Goal: Task Accomplishment & Management: Manage account settings

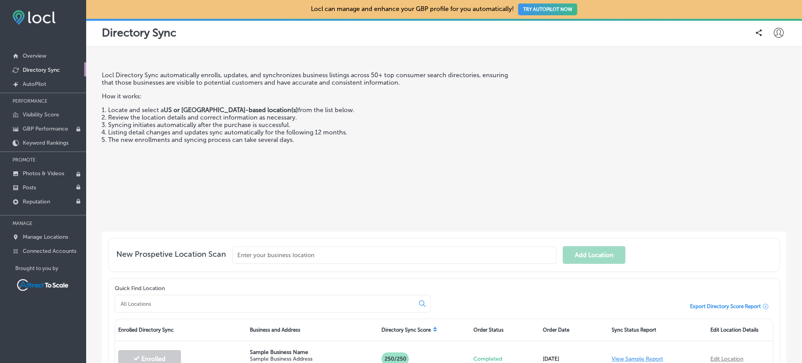
scroll to position [257, 0]
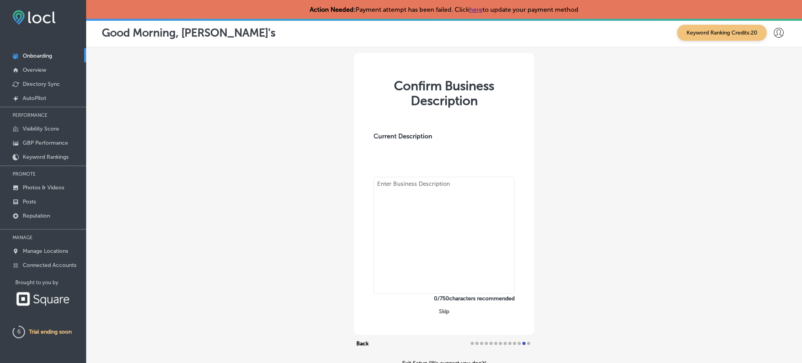
type textarea ""Family owned and operated Authentic Thai restaurant, We're specialized in Thai…"
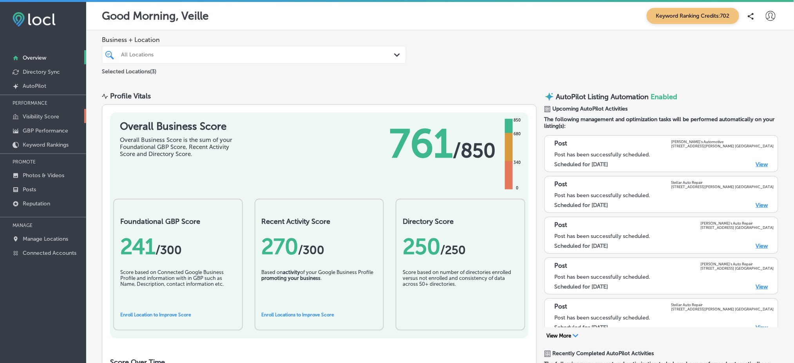
click at [57, 119] on link "Visibility Score" at bounding box center [43, 116] width 86 height 14
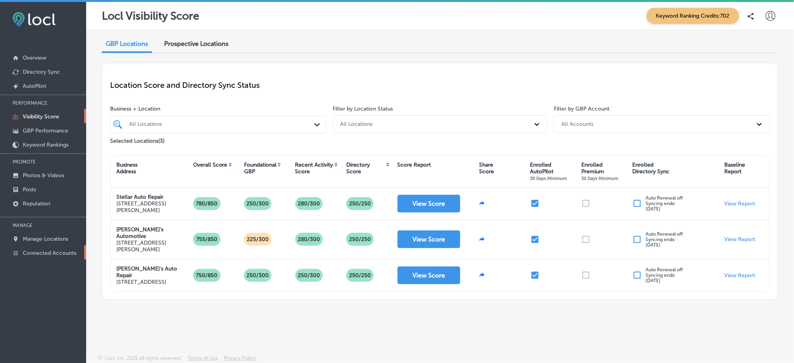
click at [43, 249] on p "Connected Accounts" at bounding box center [50, 252] width 54 height 7
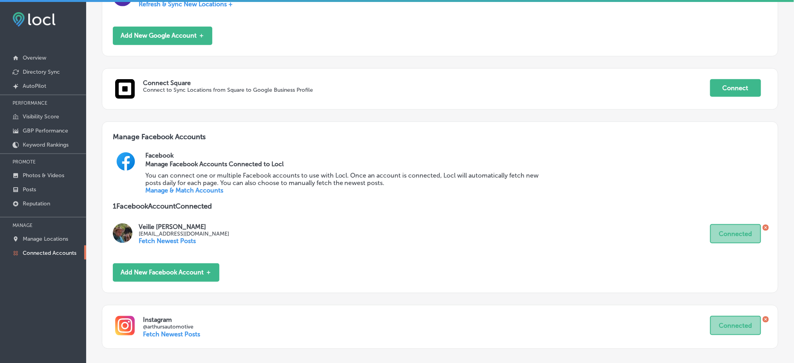
scroll to position [207, 0]
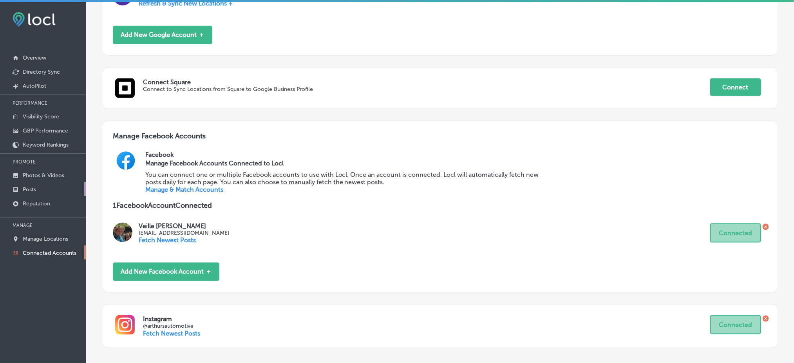
click at [51, 184] on link "Posts" at bounding box center [43, 189] width 86 height 14
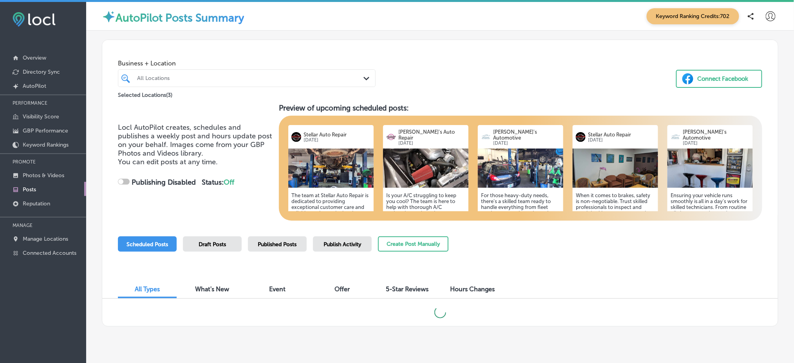
click at [211, 244] on span "Draft Posts" at bounding box center [211, 244] width 27 height 7
checkbox input "true"
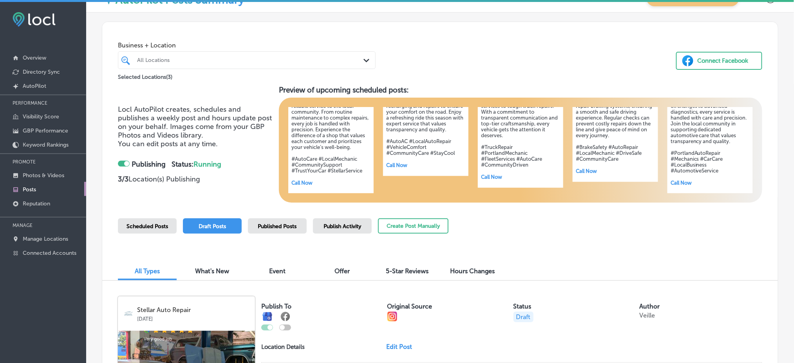
scroll to position [14, 0]
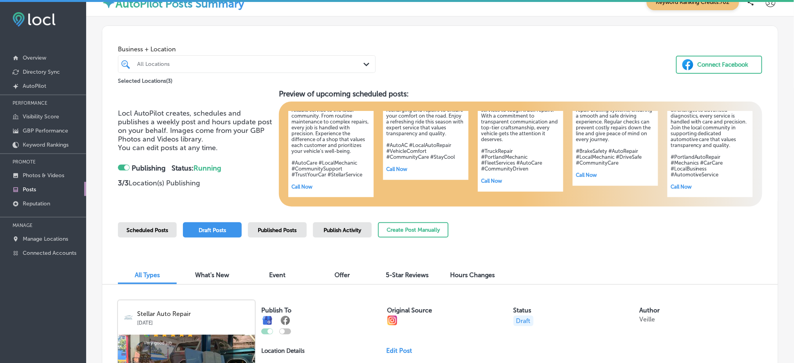
click at [278, 233] on div "Published Posts" at bounding box center [277, 229] width 59 height 15
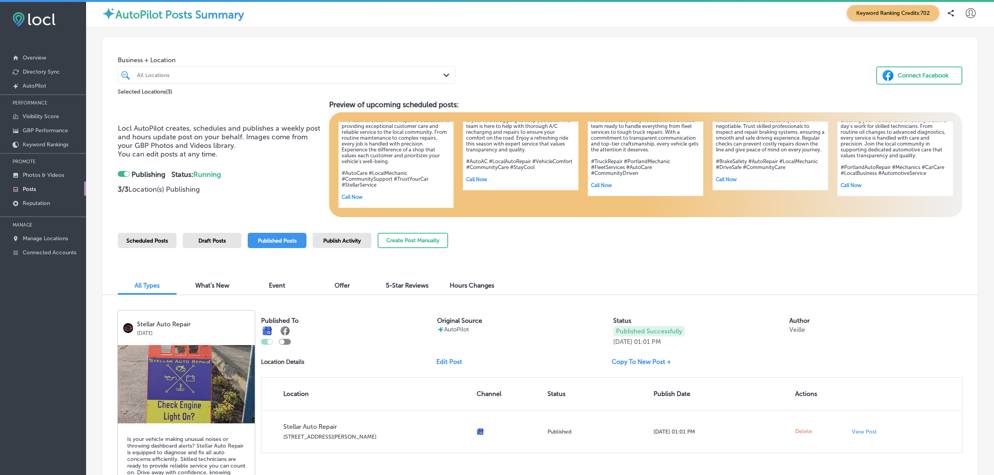
scroll to position [0, 0]
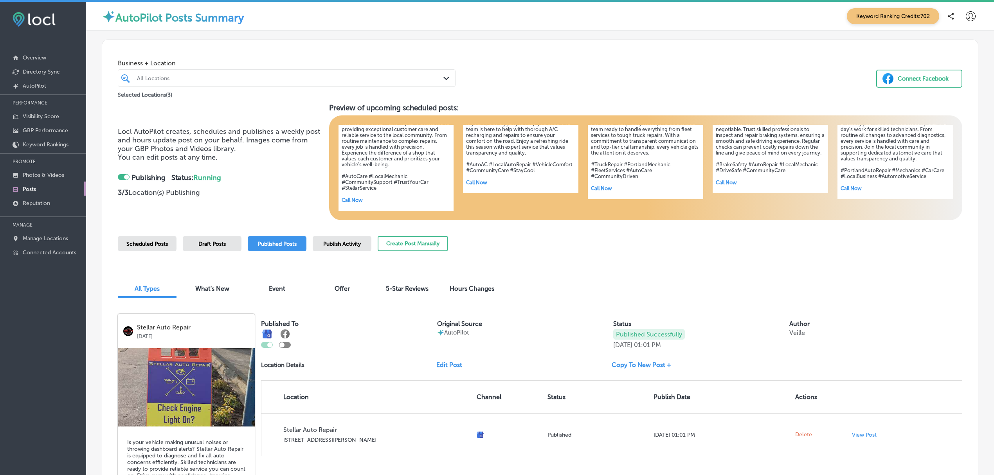
click at [140, 244] on span "Scheduled Posts" at bounding box center [146, 244] width 41 height 7
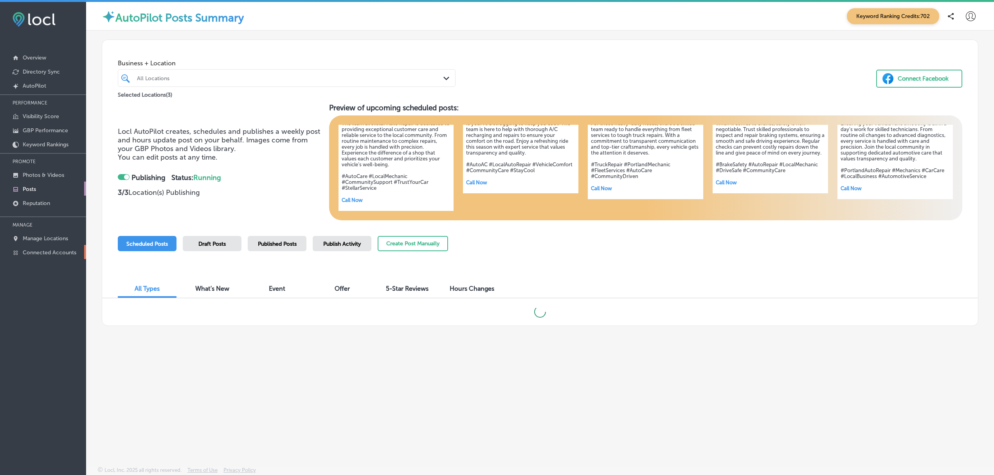
click at [40, 251] on p "Connected Accounts" at bounding box center [50, 252] width 54 height 7
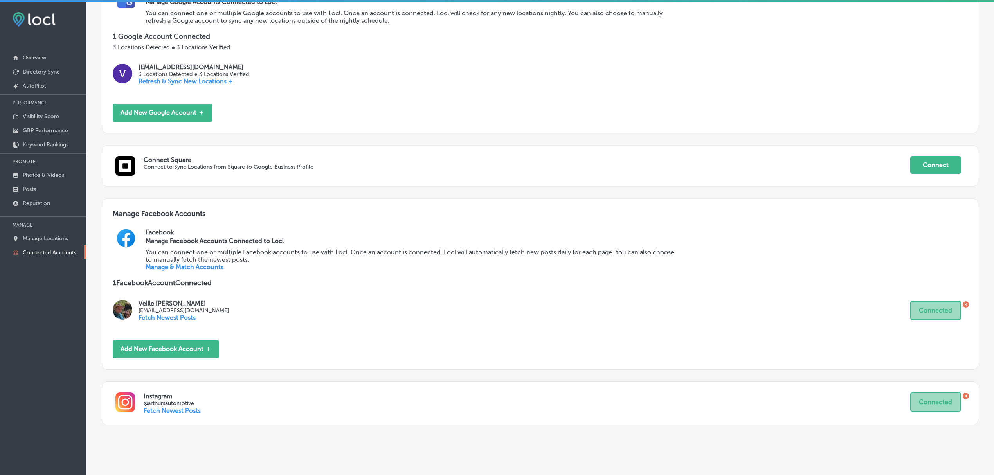
scroll to position [143, 0]
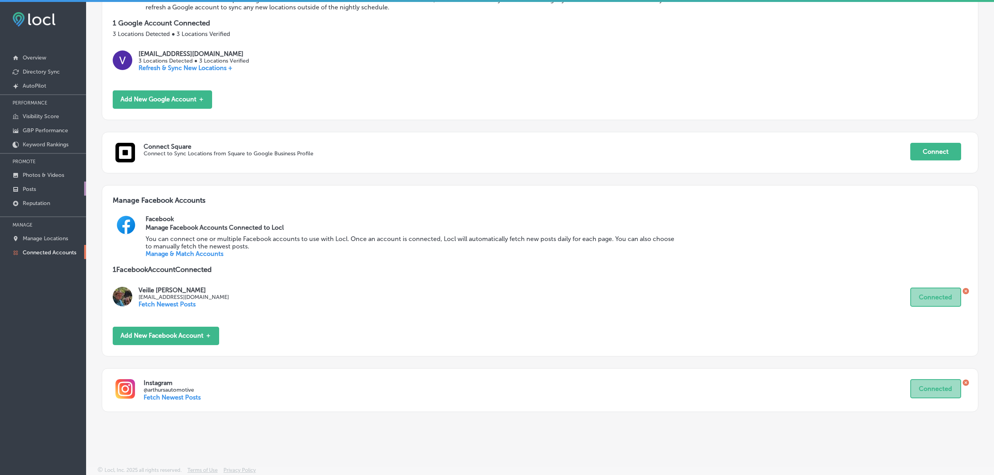
click at [50, 188] on link "Posts" at bounding box center [43, 189] width 86 height 14
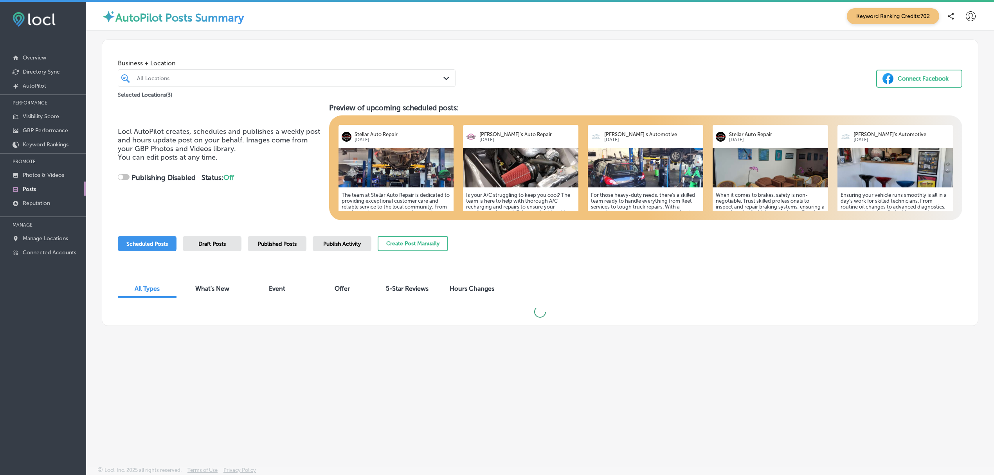
checkbox input "true"
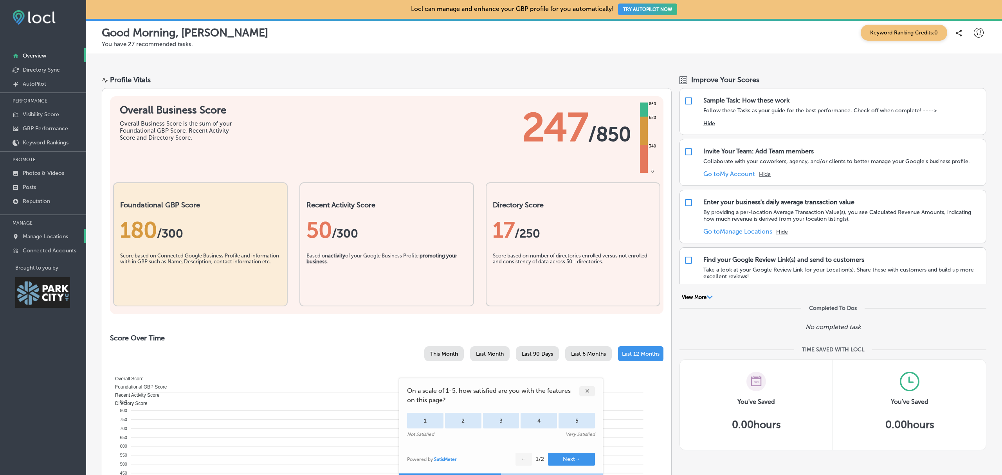
click at [38, 237] on p "Manage Locations" at bounding box center [45, 236] width 45 height 7
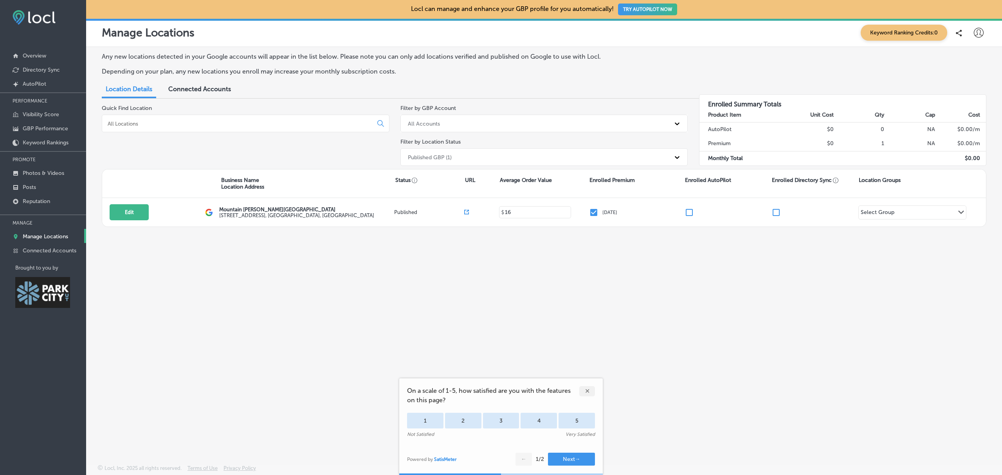
click at [587, 389] on div "✕" at bounding box center [587, 391] width 16 height 10
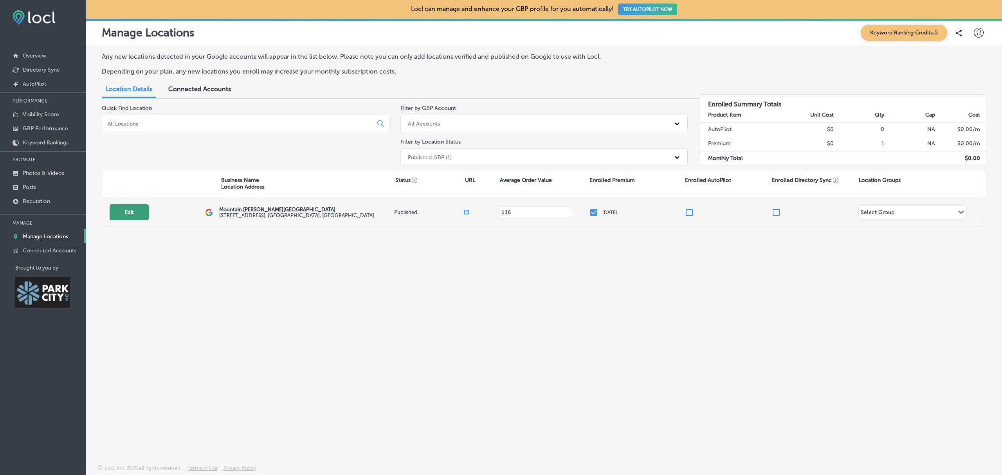
click at [141, 216] on button "Edit" at bounding box center [129, 212] width 39 height 16
select select "US"
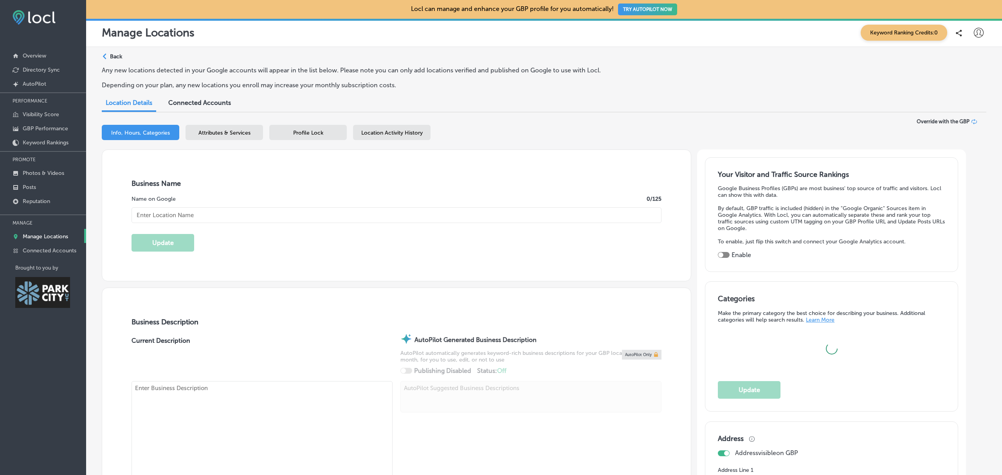
type input "Mountain Berry Bowls Park City"
type input "6699 N Landmark Dr"
type input "Park City"
type input "84098"
type input "US"
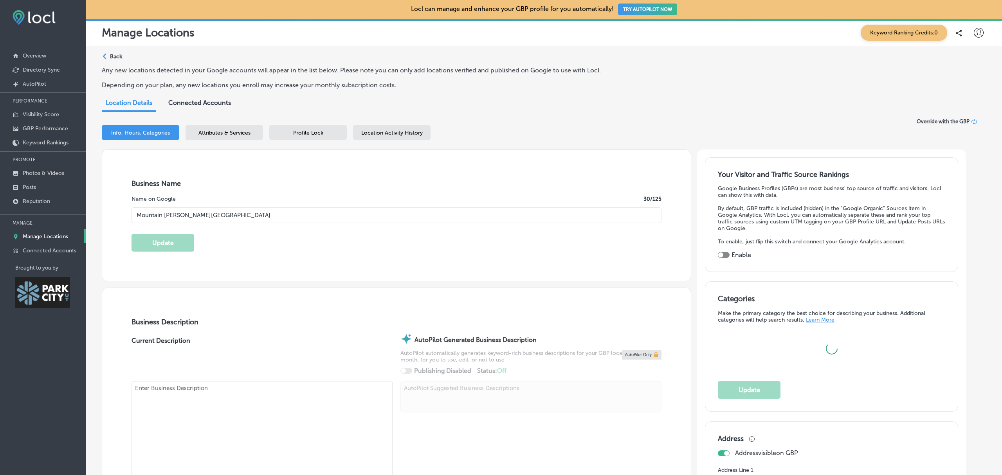
type input "https://www.mountainberrybowls.com/parkcity"
type textarea "We are a food truck that serves loaded açaí smoothie bowls. Made with all-natur…"
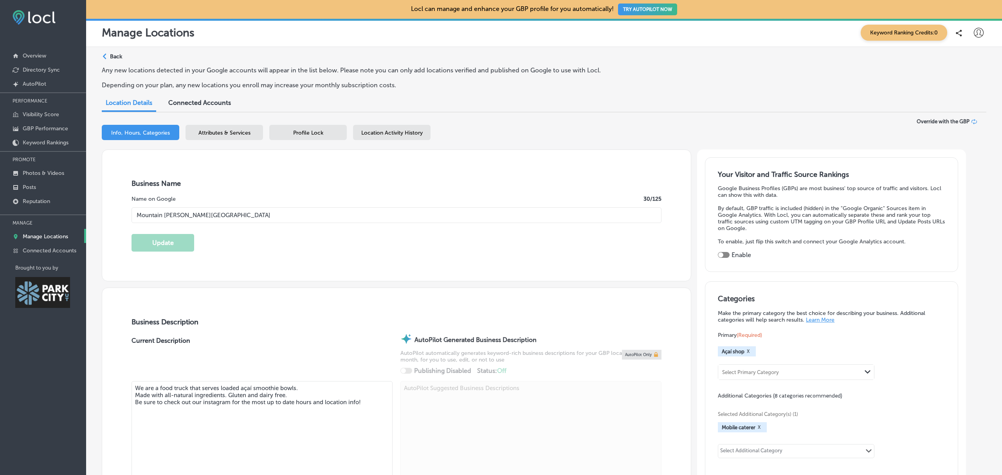
type input "16"
type input "+1 435 352 8106"
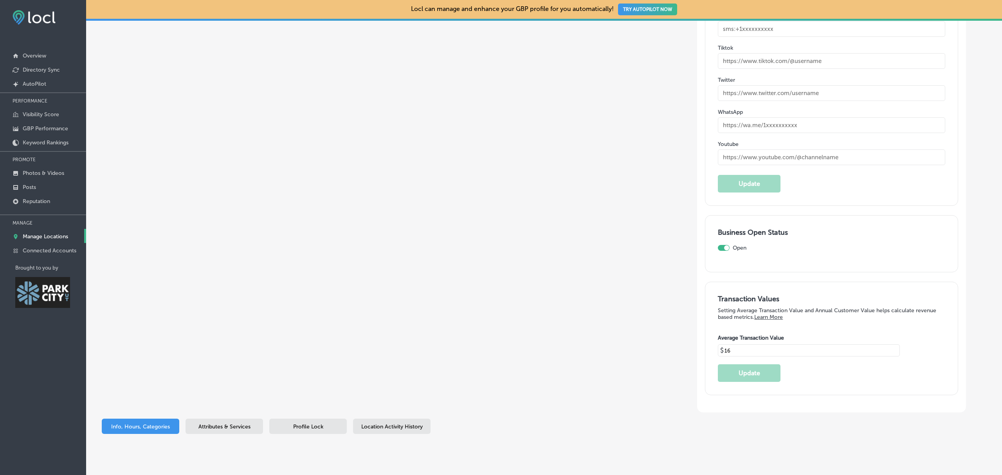
scroll to position [1413, 0]
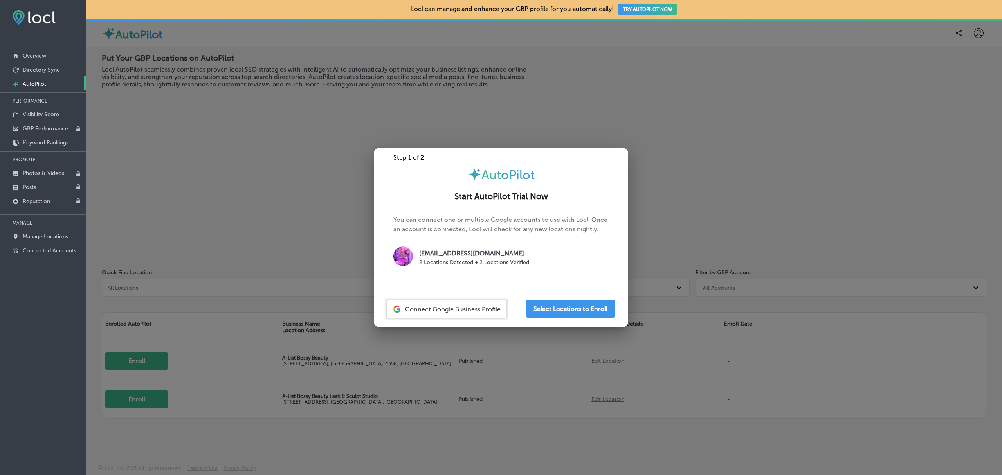
click at [299, 171] on div at bounding box center [501, 237] width 1002 height 475
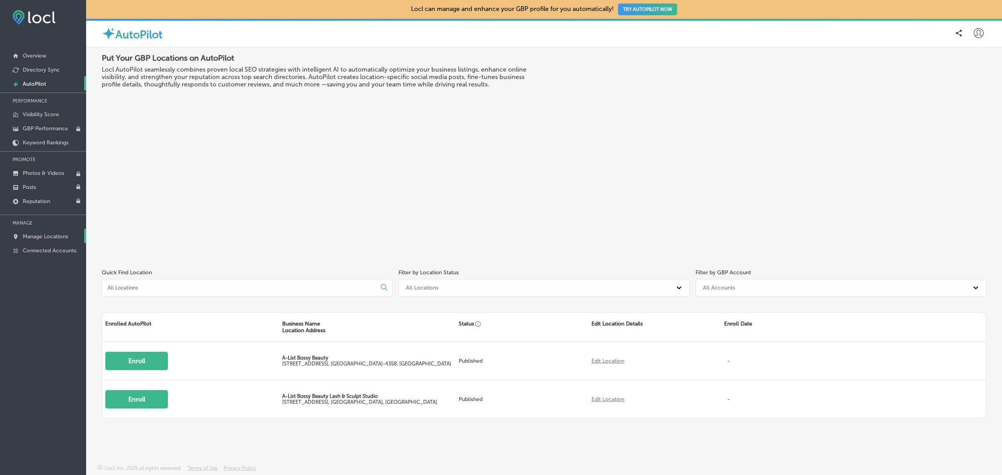
click at [46, 236] on p "Manage Locations" at bounding box center [45, 236] width 45 height 7
